Goal: Find specific page/section: Find specific page/section

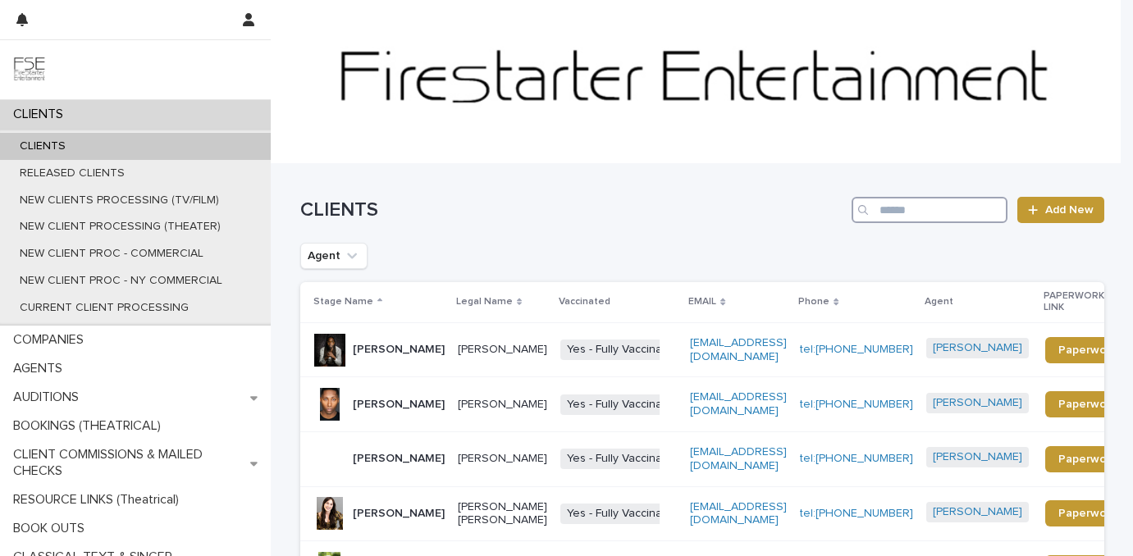
click at [904, 218] on input "Search" at bounding box center [930, 210] width 156 height 26
type input "***"
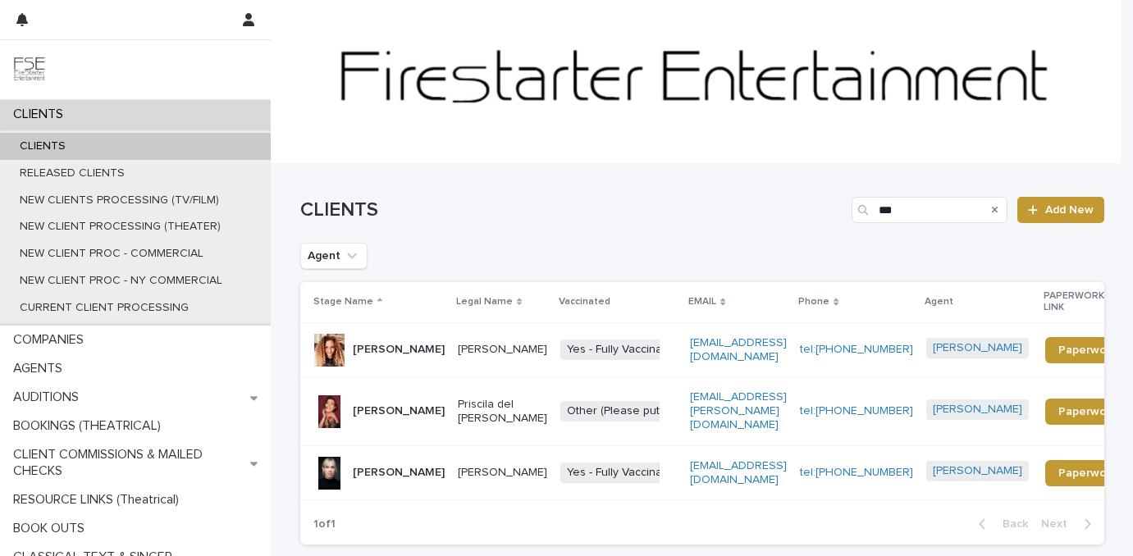
click at [380, 480] on p "[PERSON_NAME]" at bounding box center [399, 473] width 92 height 14
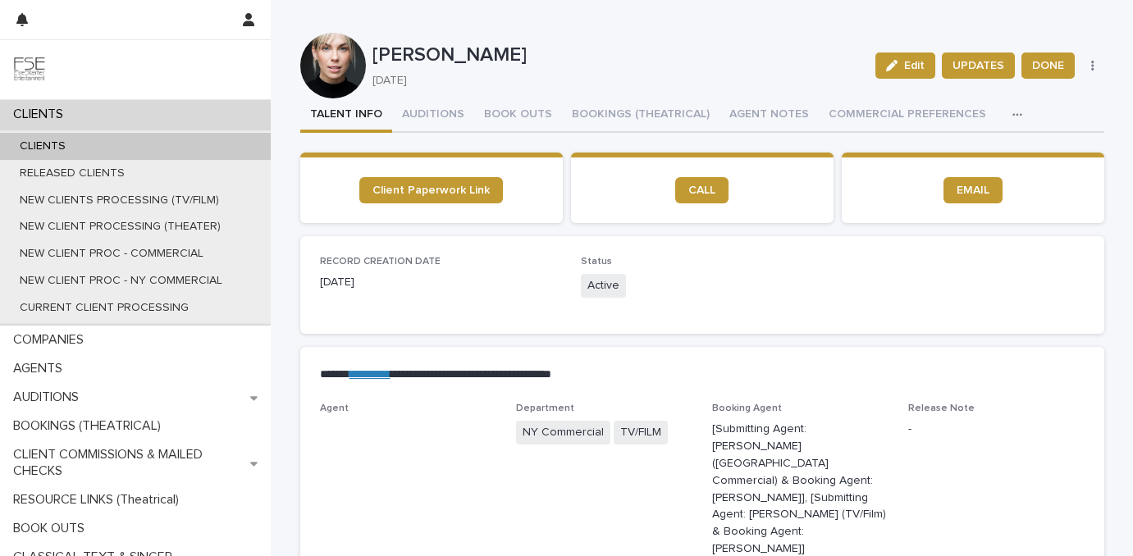
click at [1013, 113] on icon "button" at bounding box center [1018, 114] width 10 height 11
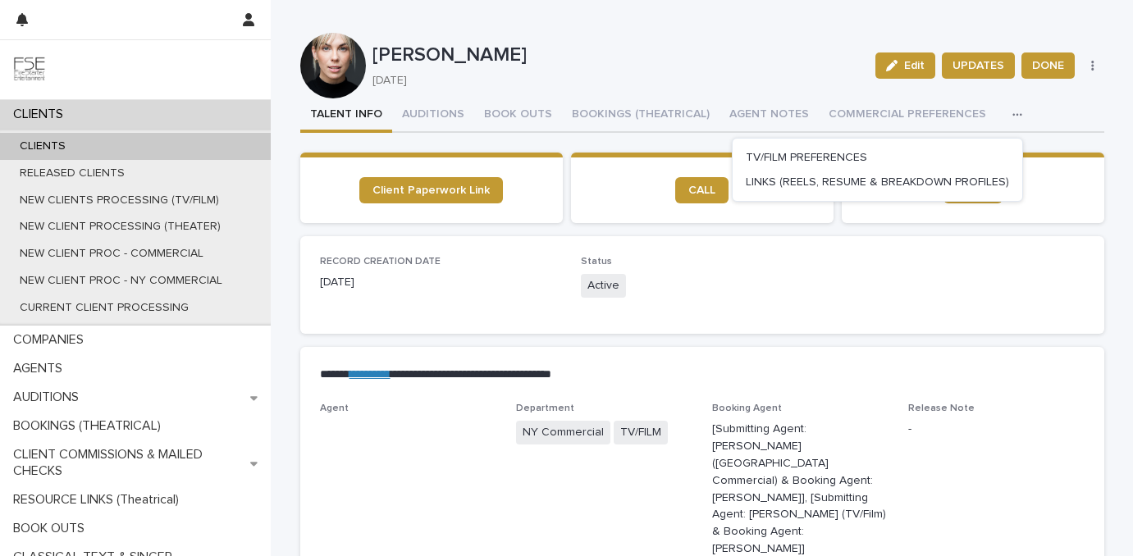
click at [859, 181] on span "LINKS (REELS, RESUME & BREAKDOWN PROFILES)" at bounding box center [877, 181] width 263 height 11
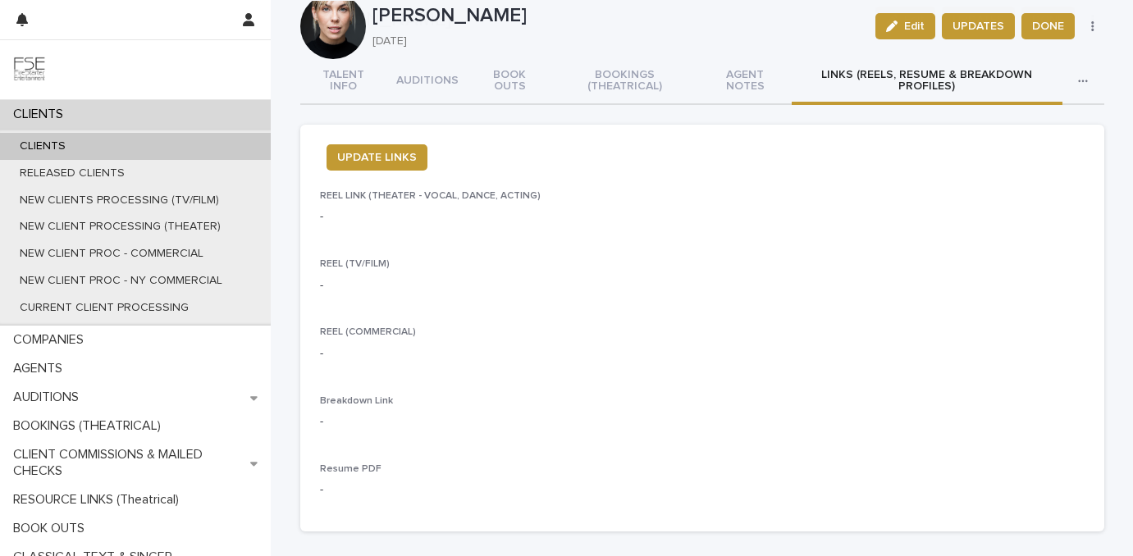
scroll to position [157, 0]
